Goal: Navigation & Orientation: Find specific page/section

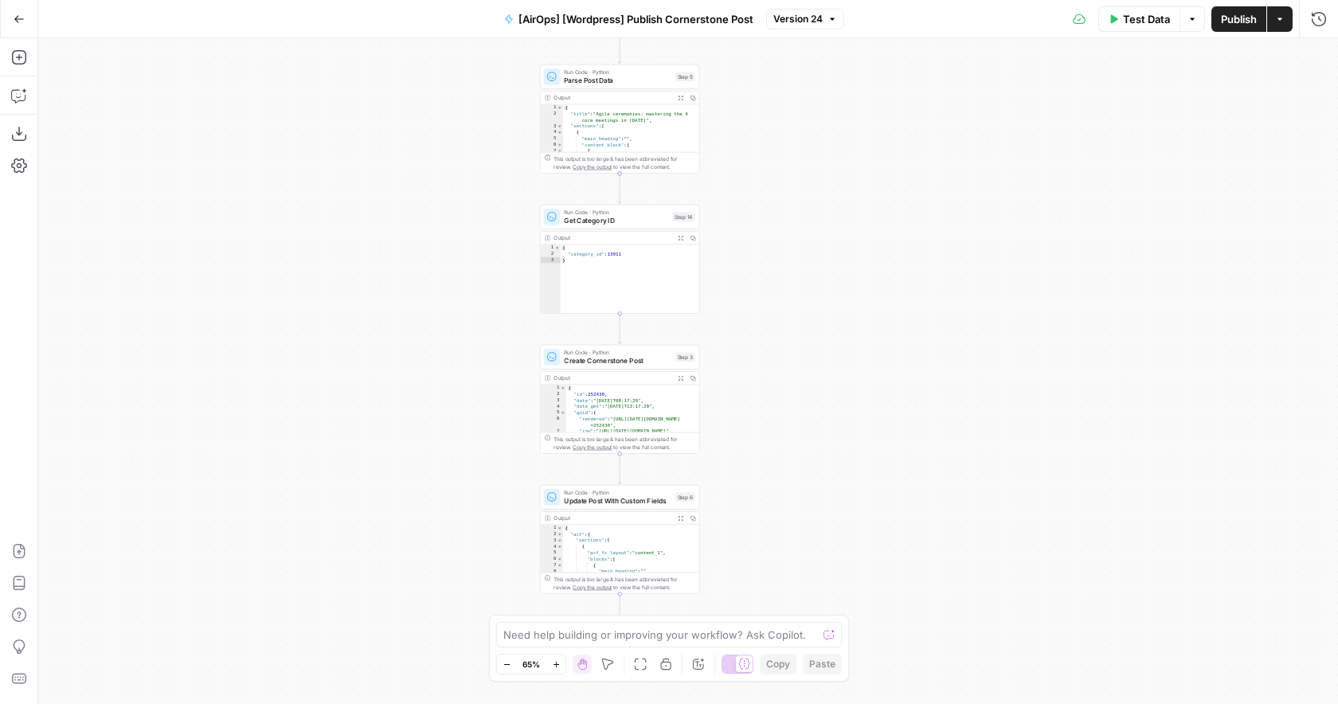
drag, startPoint x: 545, startPoint y: 232, endPoint x: 443, endPoint y: 404, distance: 200.0
click at [443, 405] on div "Workflow Input Settings Inputs Run Code · Python Credentials Step 1 Run Code · …" at bounding box center [688, 371] width 1300 height 666
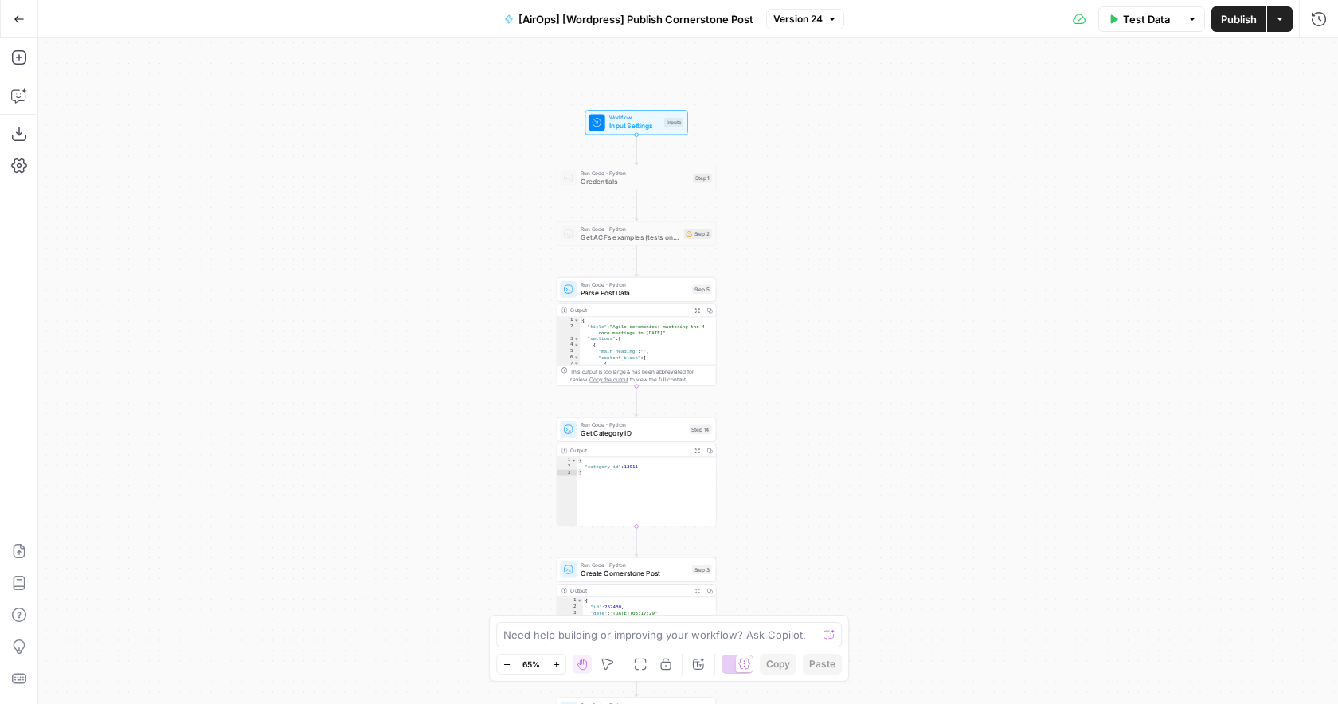
drag, startPoint x: 479, startPoint y: 225, endPoint x: 486, endPoint y: 422, distance: 196.8
click at [485, 422] on div "Workflow Input Settings Inputs Run Code · Python Credentials Step 1 Run Code · …" at bounding box center [688, 371] width 1300 height 666
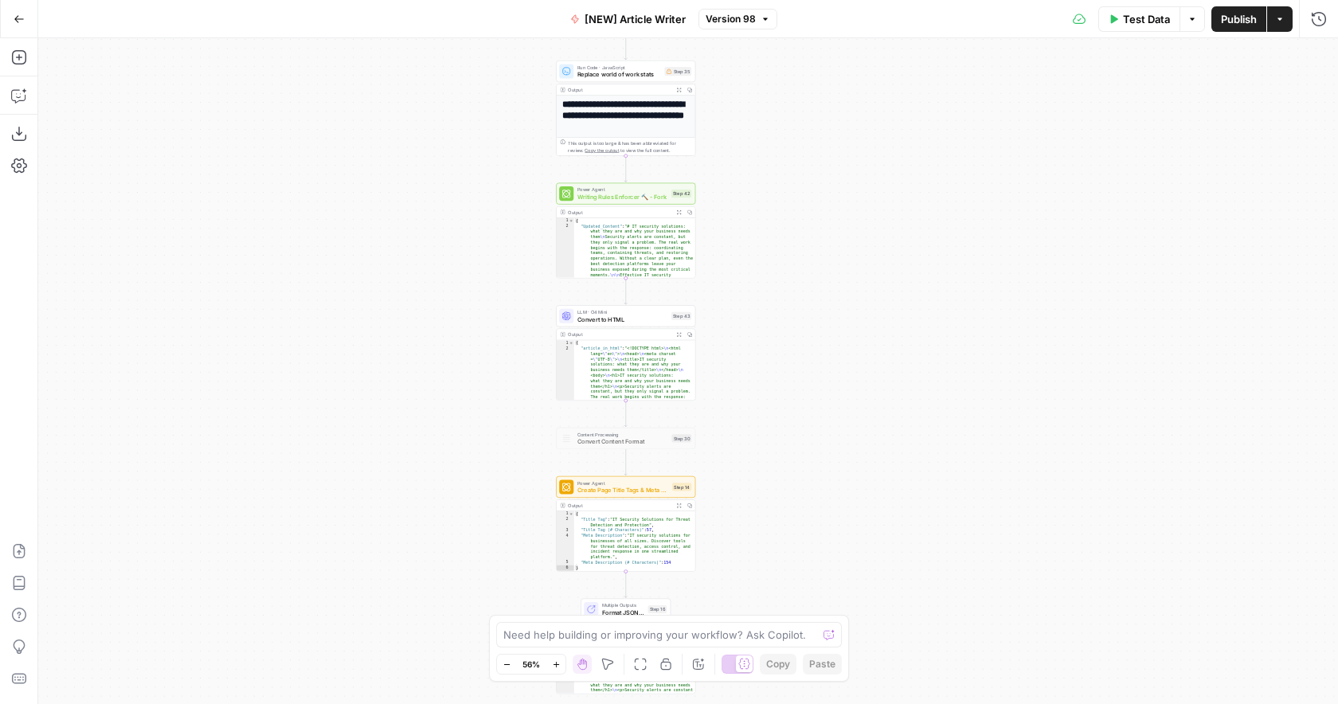
drag, startPoint x: 0, startPoint y: 0, endPoint x: 495, endPoint y: 356, distance: 610.1
click at [495, 358] on div "Workflow Input Settings Inputs Google Search Google Search Step 2 Output Expand…" at bounding box center [688, 371] width 1300 height 666
drag, startPoint x: 495, startPoint y: 241, endPoint x: 476, endPoint y: 499, distance: 259.6
click at [476, 499] on div "Workflow Input Settings Inputs Google Search Google Search Step 2 Output Expand…" at bounding box center [688, 371] width 1300 height 666
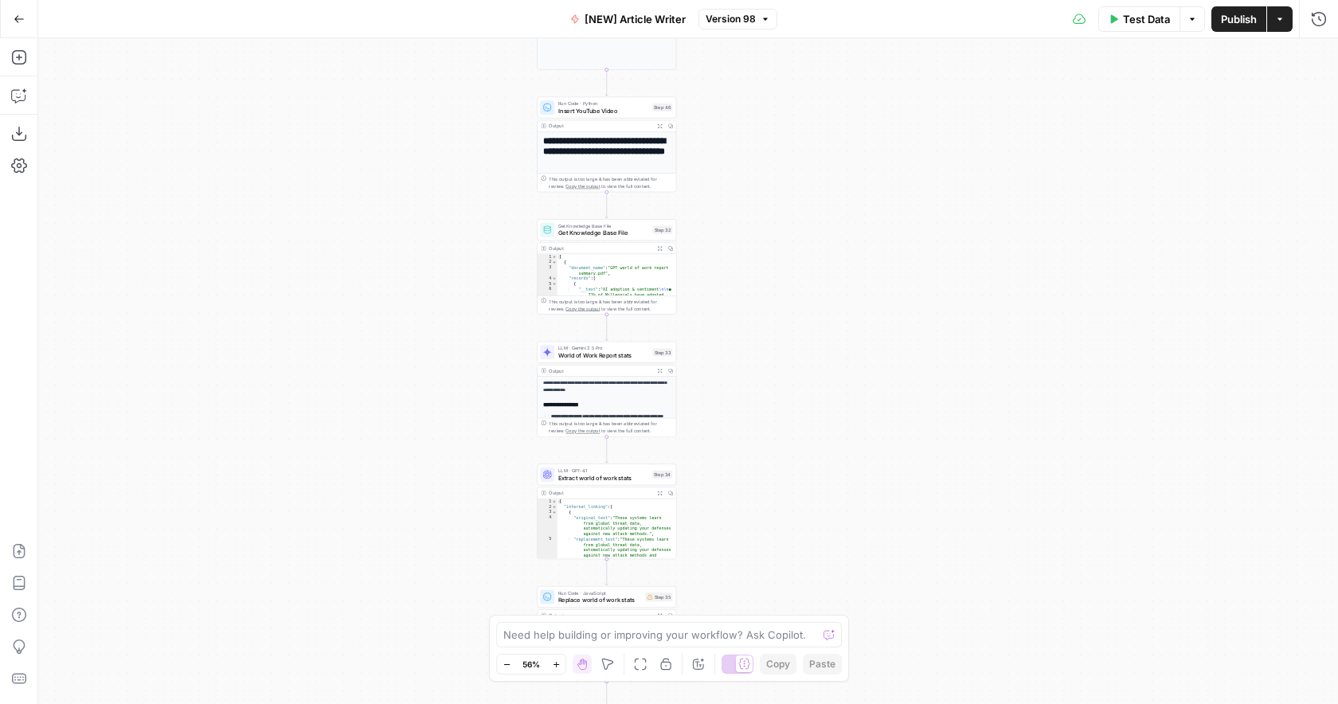
drag, startPoint x: 483, startPoint y: 352, endPoint x: 483, endPoint y: 615, distance: 262.8
click at [483, 616] on div "Workflow Input Settings Inputs Google Search Google Search Step 2 Output Expand…" at bounding box center [688, 371] width 1300 height 666
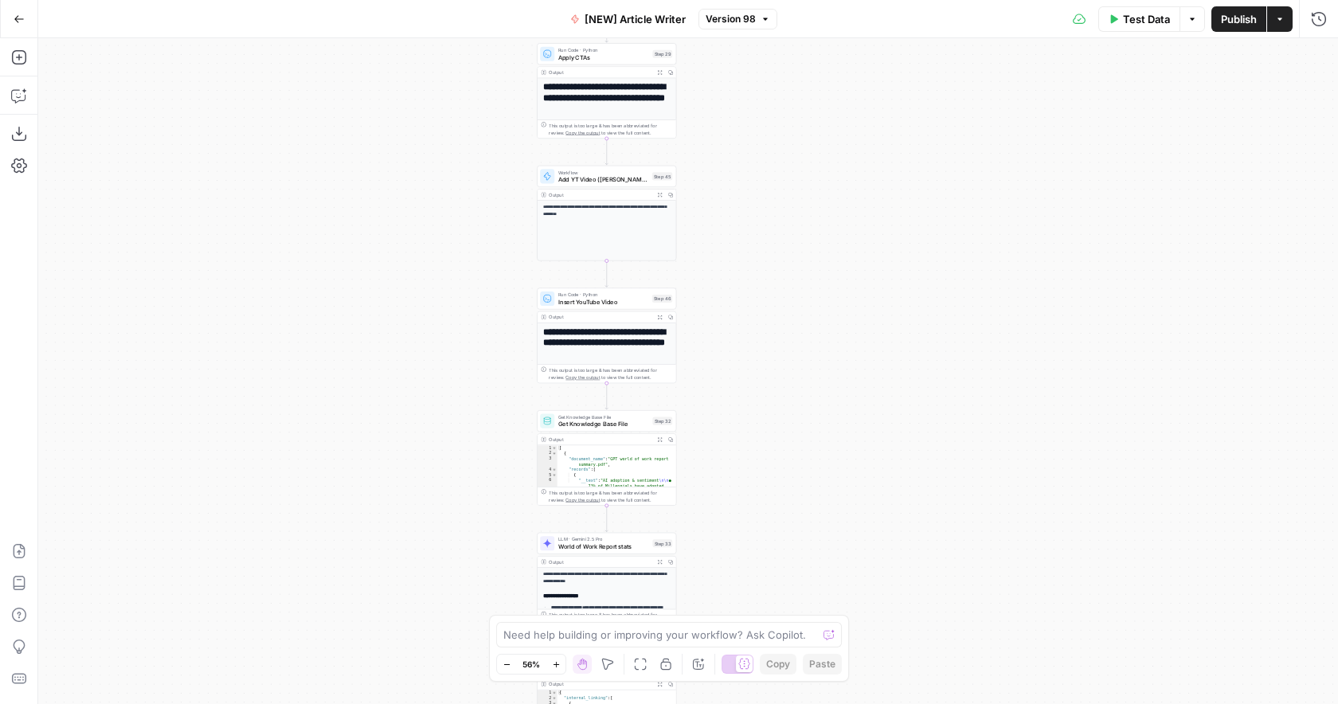
drag, startPoint x: 482, startPoint y: 325, endPoint x: 482, endPoint y: 516, distance: 191.2
click at [482, 517] on div "Workflow Input Settings Inputs Google Search Google Search Step 2 Output Expand…" at bounding box center [688, 371] width 1300 height 666
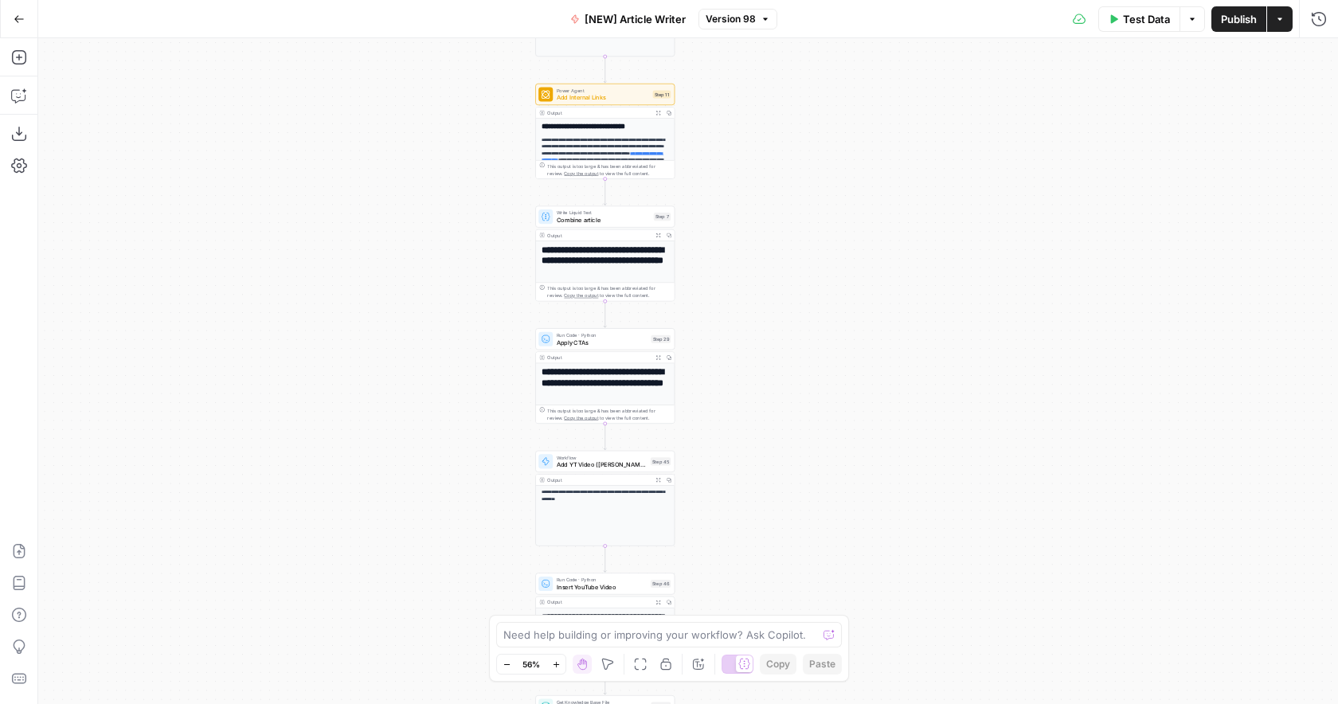
drag, startPoint x: 484, startPoint y: 303, endPoint x: 480, endPoint y: 585, distance: 281.2
click at [482, 586] on div "Workflow Input Settings Inputs Google Search Google Search Step 2 Output Expand…" at bounding box center [688, 371] width 1300 height 666
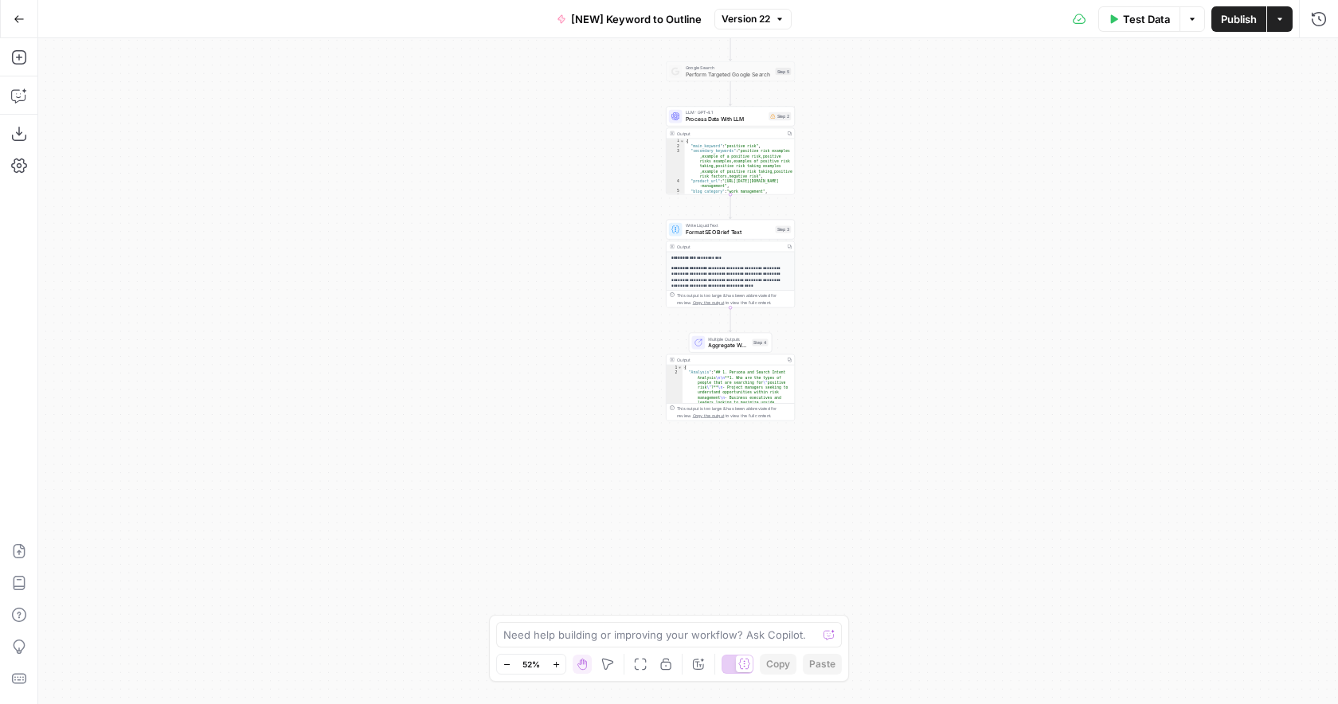
drag, startPoint x: 515, startPoint y: 291, endPoint x: 528, endPoint y: 96, distance: 194.8
click at [528, 95] on div "Workflow Input Settings Inputs Power Agent Create Content Brief from Keyword - …" at bounding box center [688, 371] width 1300 height 666
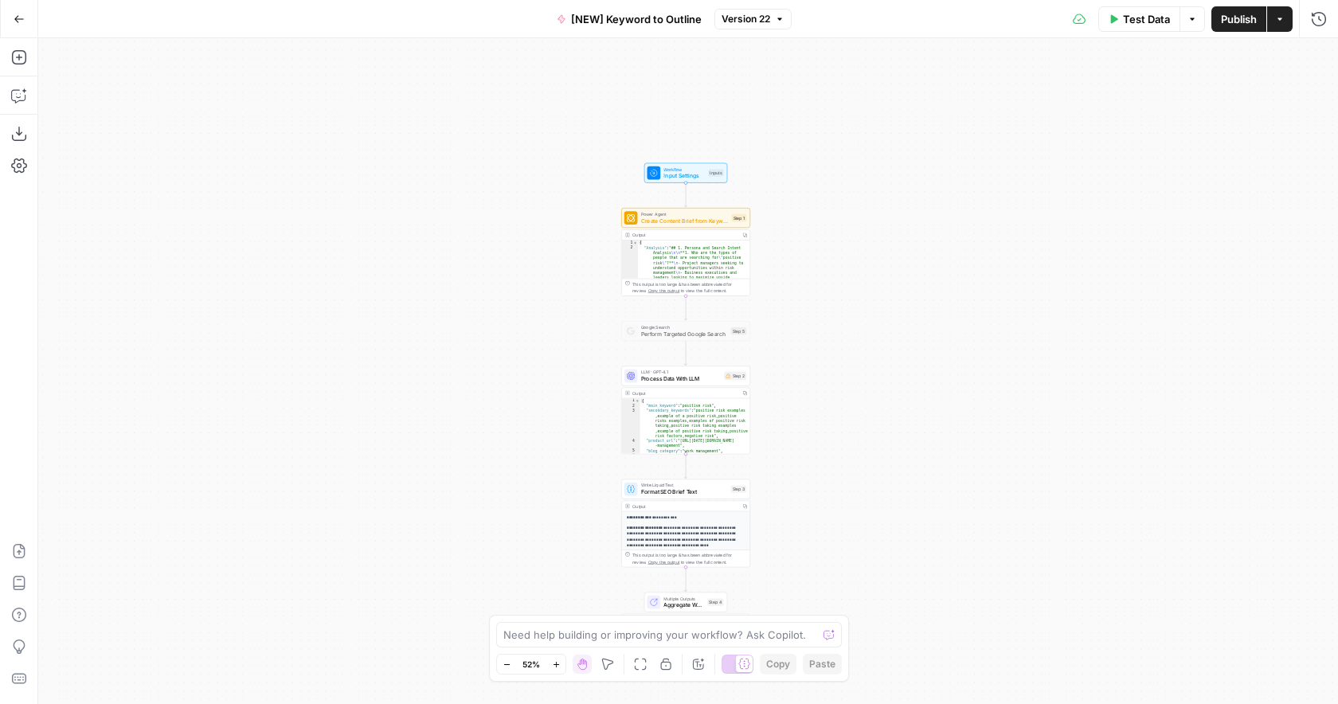
drag, startPoint x: 528, startPoint y: 96, endPoint x: 479, endPoint y: 363, distance: 271.2
click at [479, 365] on div "Workflow Input Settings Inputs Power Agent Create Content Brief from Keyword - …" at bounding box center [688, 371] width 1300 height 666
